Goal: Navigation & Orientation: Find specific page/section

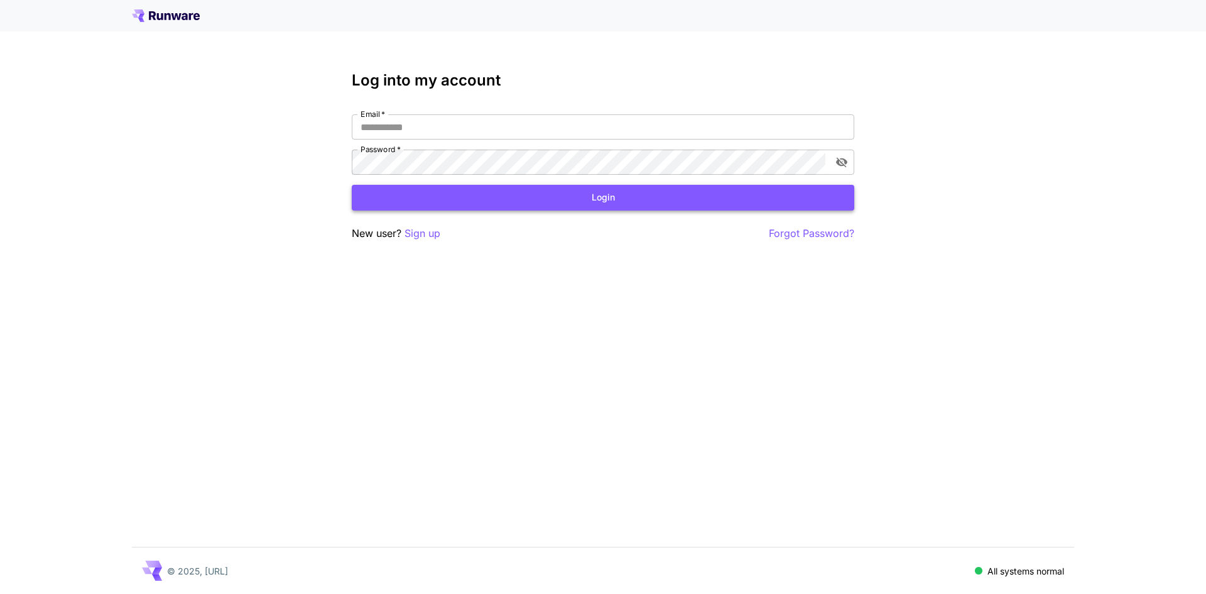
type input "**********"
click at [468, 198] on button "Login" at bounding box center [603, 198] width 503 height 26
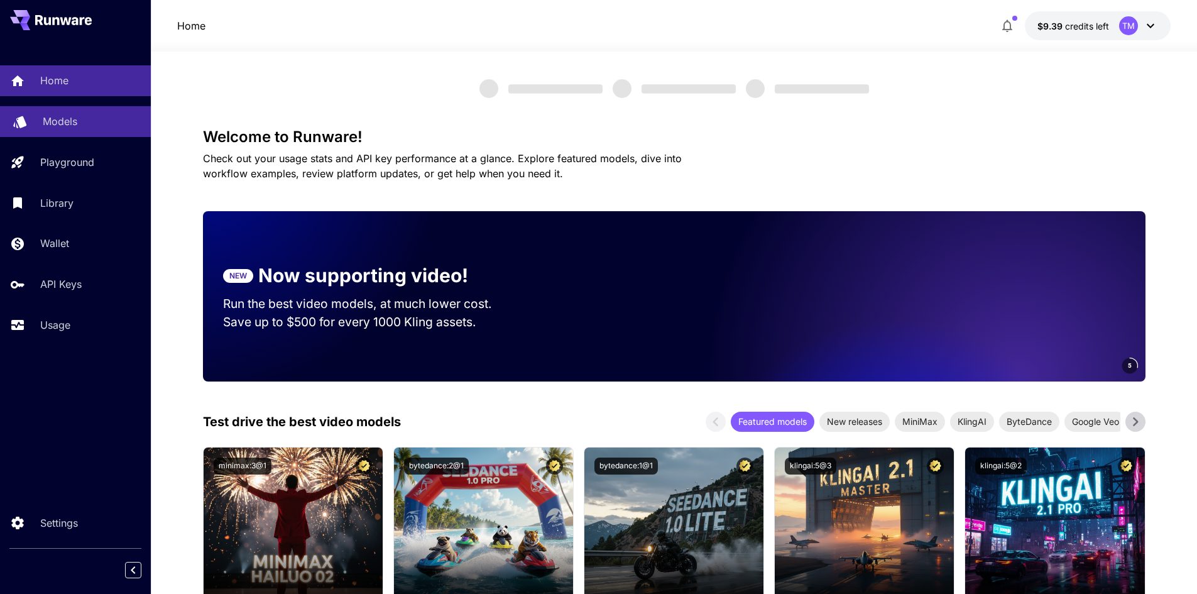
click at [52, 128] on p "Models" at bounding box center [60, 121] width 35 height 15
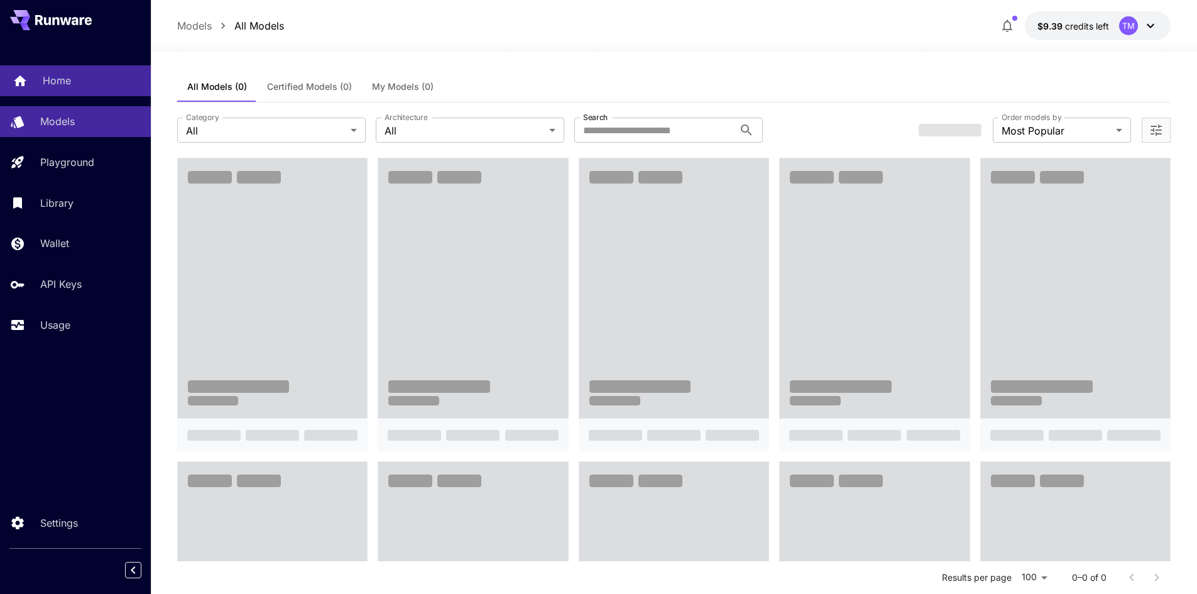
click at [69, 82] on p "Home" at bounding box center [57, 80] width 28 height 15
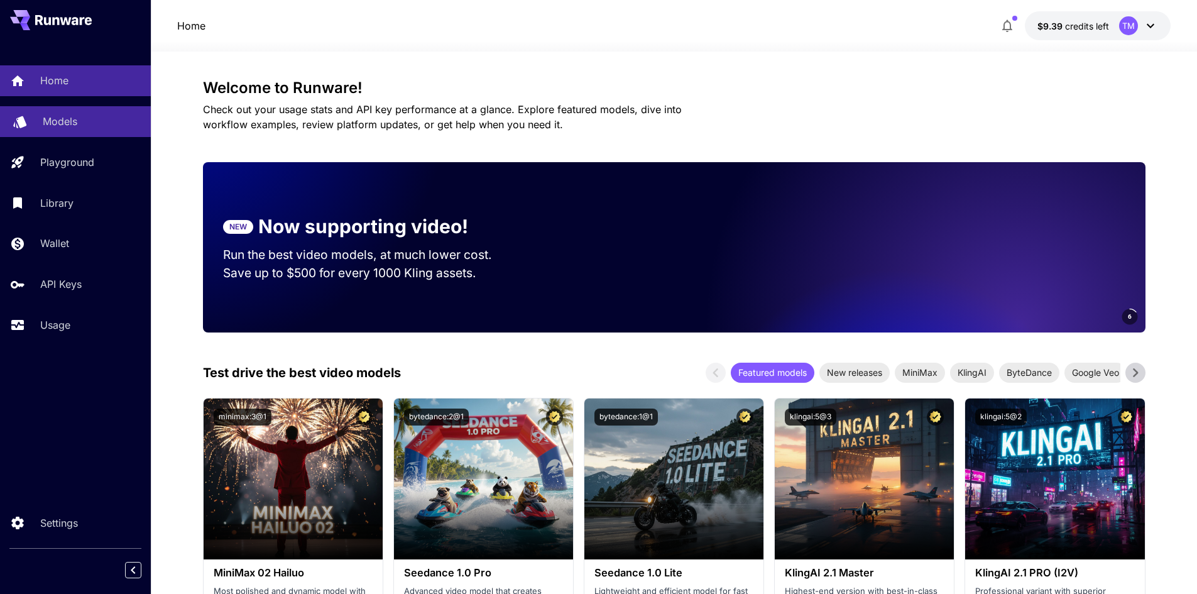
click at [72, 125] on p "Models" at bounding box center [60, 121] width 35 height 15
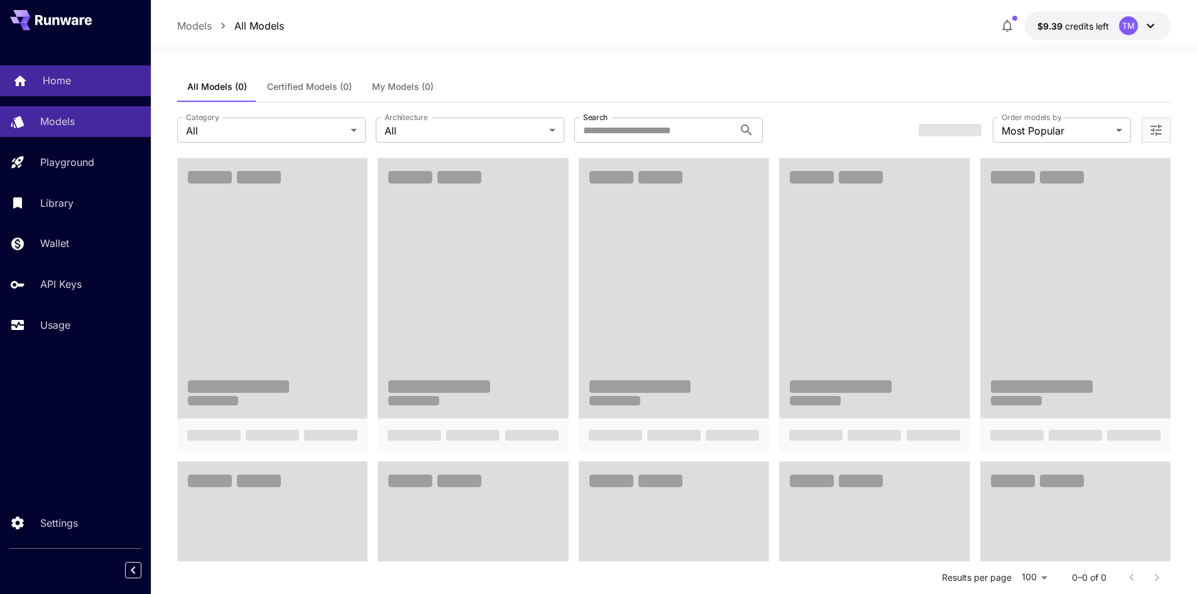
click at [82, 91] on link "Home" at bounding box center [75, 80] width 151 height 31
